Goal: Transaction & Acquisition: Subscribe to service/newsletter

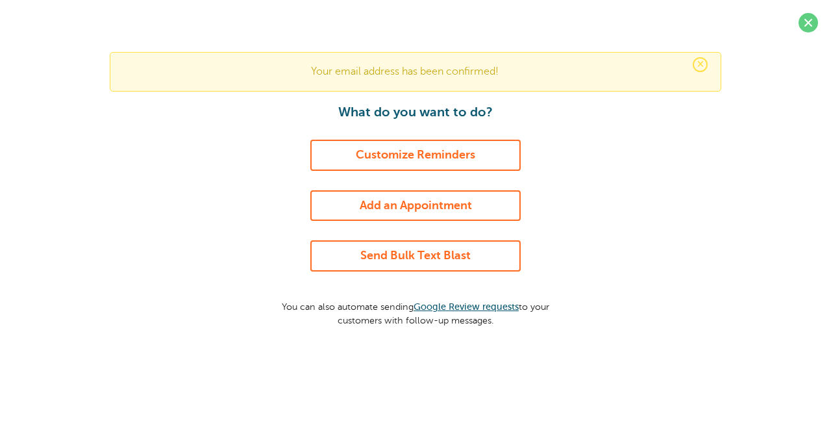
click at [452, 251] on link "Send Bulk Text Blast" at bounding box center [415, 255] width 210 height 31
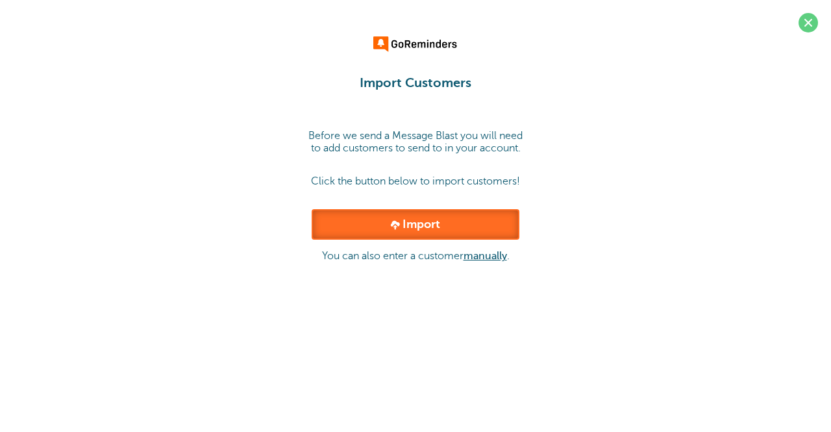
click at [433, 233] on link "Import" at bounding box center [416, 224] width 208 height 31
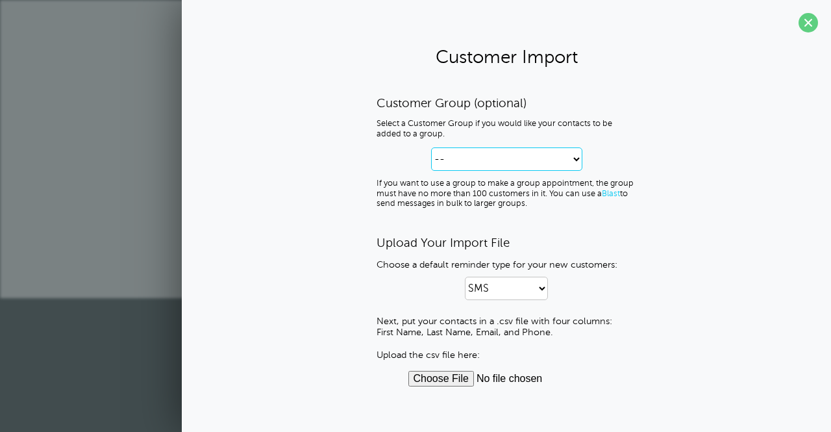
click at [534, 159] on select "-- Create new Customer Group" at bounding box center [506, 158] width 151 height 23
click at [805, 188] on div "Customer Group (optional) Select a Customer Group if you would like your contac…" at bounding box center [506, 240] width 623 height 291
click at [555, 169] on select "-- Create new Customer Group" at bounding box center [506, 158] width 151 height 23
click at [431, 147] on select "-- Create new Customer Group" at bounding box center [506, 158] width 151 height 23
click at [525, 285] on select "SMS Email SMS and Email" at bounding box center [506, 288] width 83 height 23
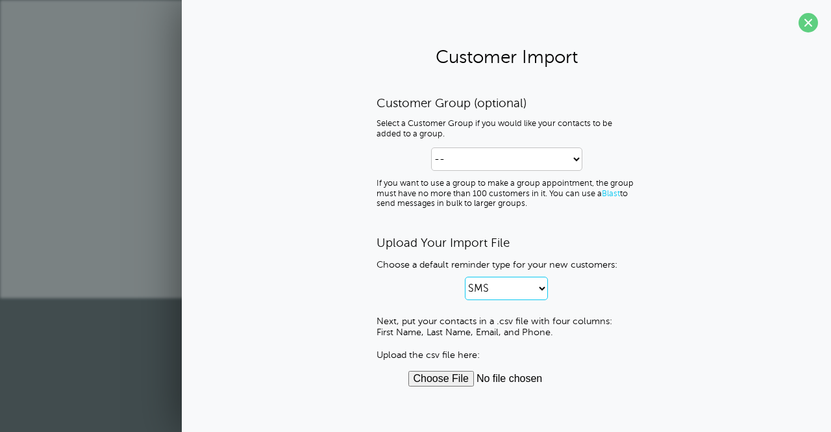
click at [465, 277] on select "SMS Email SMS and Email" at bounding box center [506, 288] width 83 height 23
click at [444, 381] on input "file" at bounding box center [507, 379] width 197 height 16
click at [517, 159] on select "-- Create new Customer Group" at bounding box center [506, 158] width 151 height 23
select select "--create-new-group--"
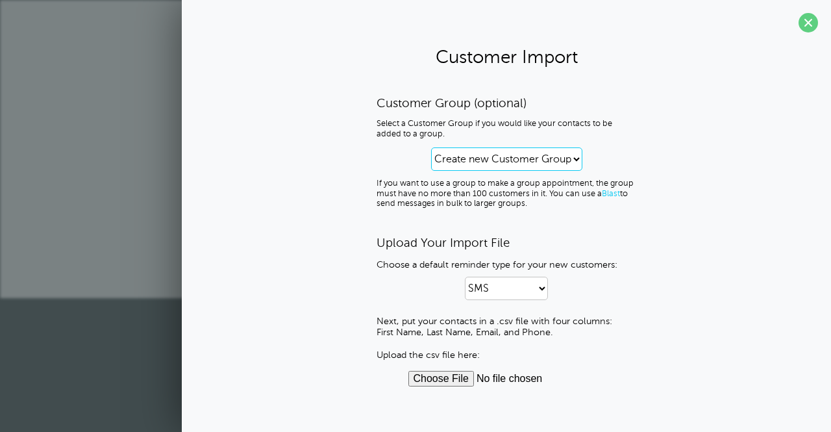
click at [431, 147] on select "-- Create new Customer Group" at bounding box center [506, 158] width 151 height 23
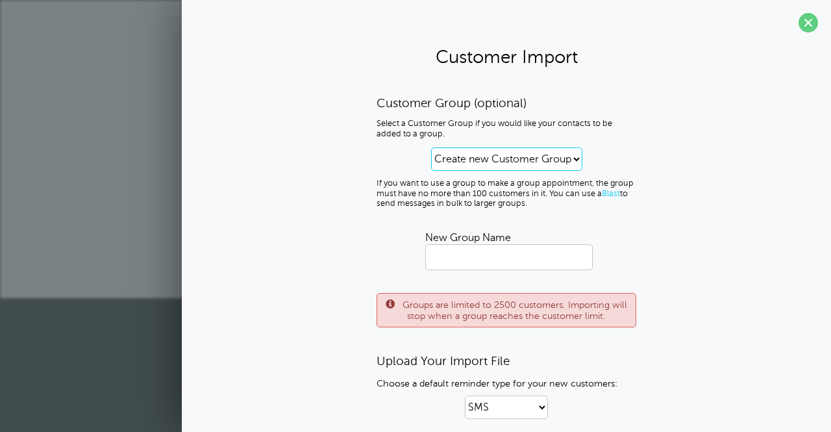
click at [534, 153] on select "-- Create new Customer Group" at bounding box center [506, 158] width 151 height 23
select select
click at [431, 147] on select "-- Create new Customer Group" at bounding box center [506, 158] width 151 height 23
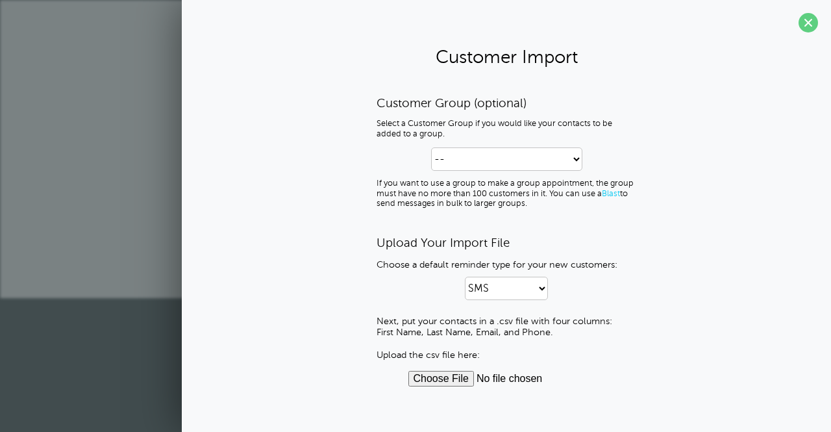
click at [609, 192] on link "Blast" at bounding box center [611, 193] width 18 height 9
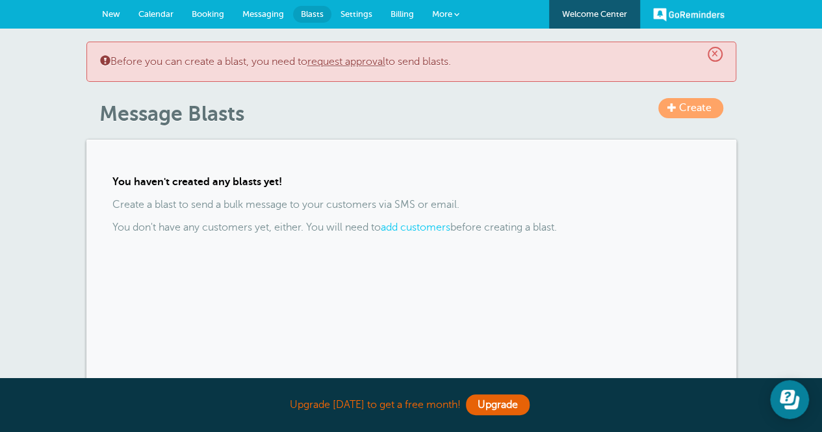
click at [347, 65] on link "request approval" at bounding box center [346, 62] width 78 height 12
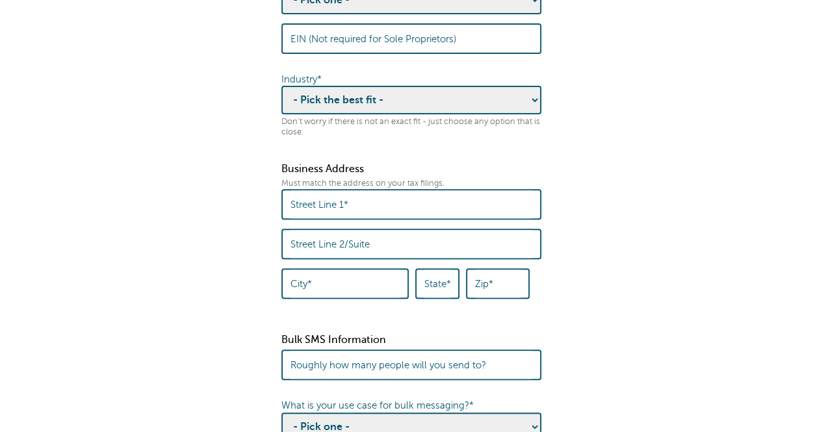
scroll to position [390, 0]
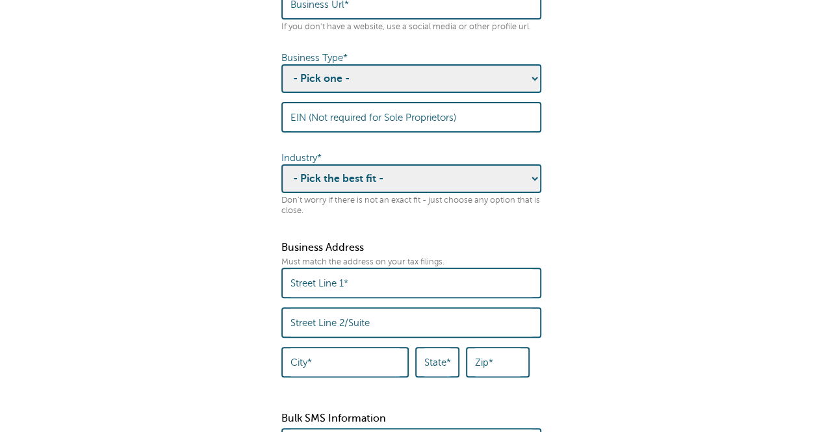
click at [439, 193] on select "- Pick the best fit - Agriculture Automotive Banking Consumer Education Electro…" at bounding box center [411, 178] width 260 height 29
click at [649, 244] on fieldset "Before you can send a Message Blast to multiple contacts, we need to collect th…" at bounding box center [411, 383] width 796 height 1333
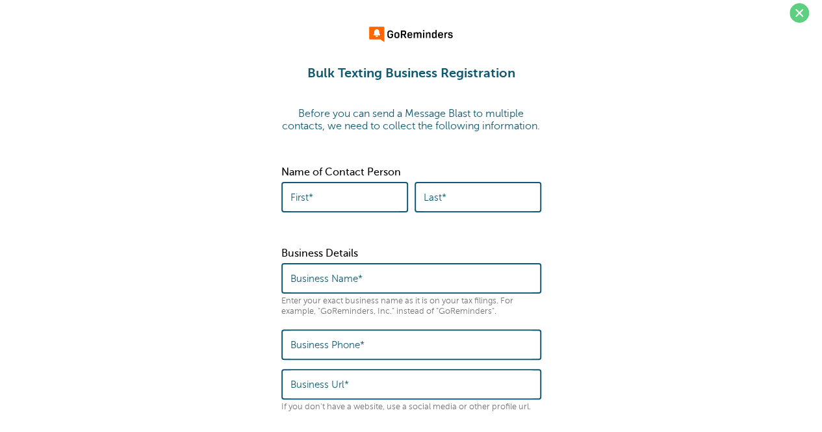
scroll to position [0, 0]
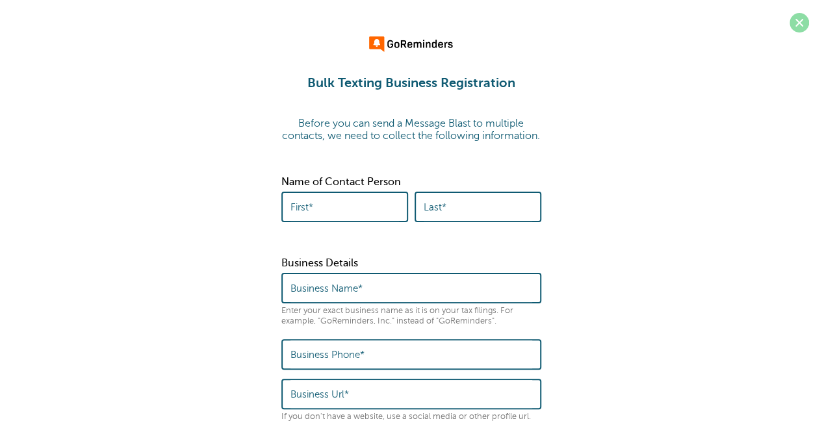
click at [794, 23] on span at bounding box center [798, 22] width 19 height 19
